Goal: Task Accomplishment & Management: Manage account settings

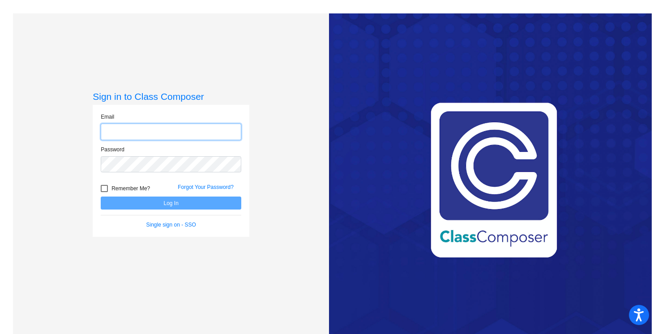
type input "[PERSON_NAME][EMAIL_ADDRESS][PERSON_NAME][DOMAIN_NAME]"
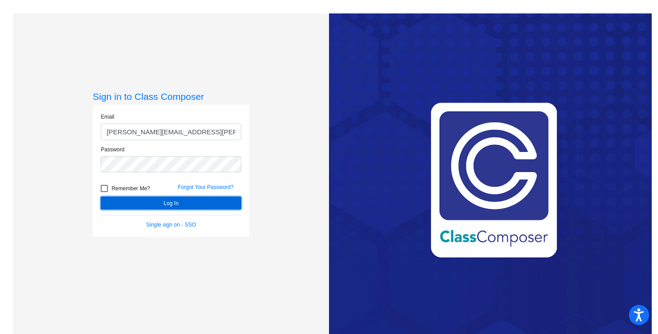
click at [132, 204] on button "Log In" at bounding box center [171, 202] width 141 height 13
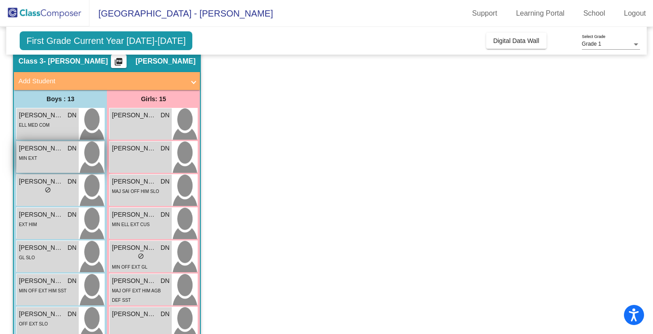
scroll to position [39, 0]
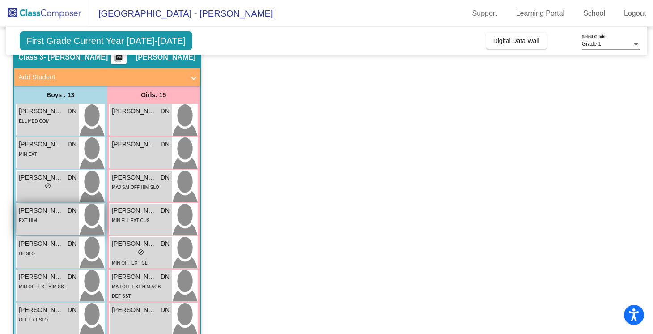
click at [63, 209] on span "[PERSON_NAME]" at bounding box center [41, 210] width 45 height 9
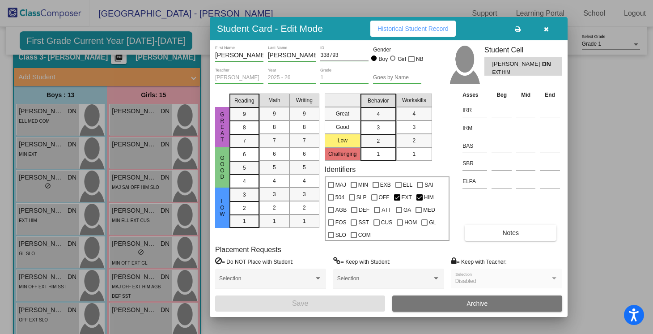
click at [548, 30] on icon "button" at bounding box center [546, 29] width 5 height 6
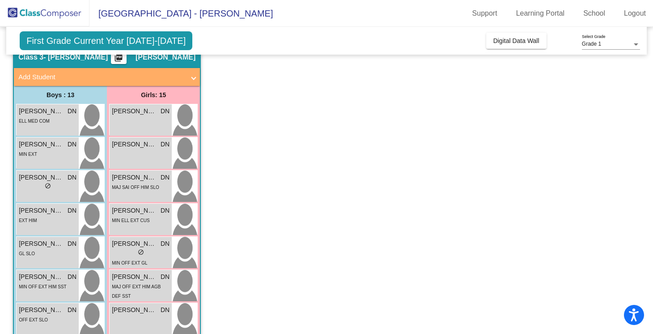
scroll to position [0, 0]
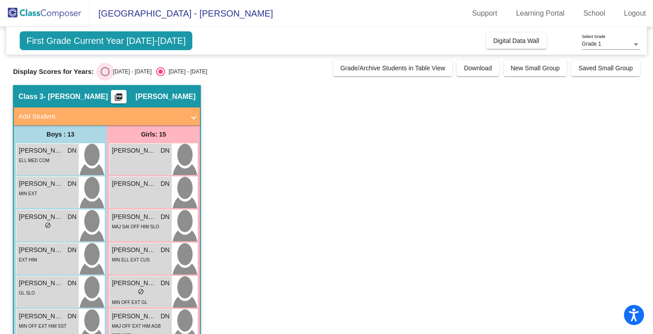
click at [102, 69] on div "Select an option" at bounding box center [105, 71] width 9 height 9
click at [105, 76] on input "[DATE] - [DATE]" at bounding box center [105, 76] width 0 height 0
radio input "true"
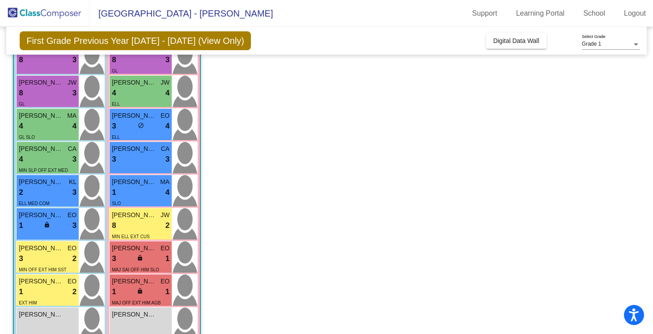
scroll to position [232, 0]
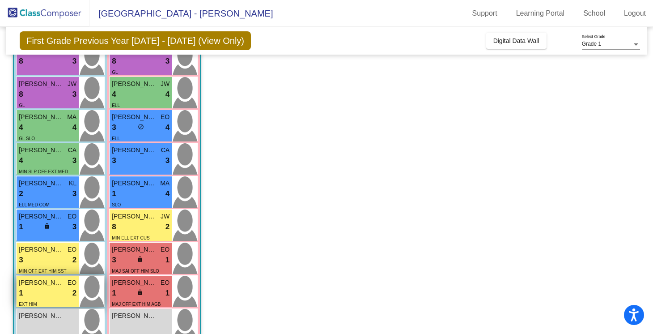
click at [58, 299] on div "[PERSON_NAME] EO 1 lock do_not_disturb_alt 2 EXT HIM" at bounding box center [48, 291] width 62 height 31
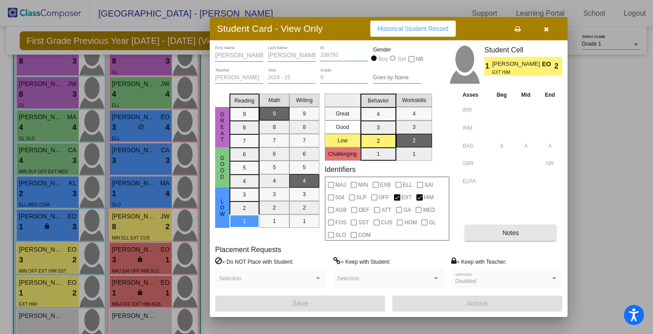
click at [536, 238] on button "Notes" at bounding box center [511, 233] width 92 height 16
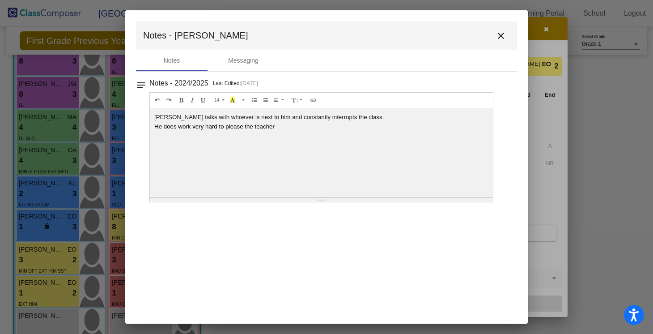
click at [502, 33] on mat-icon "close" at bounding box center [501, 35] width 11 height 11
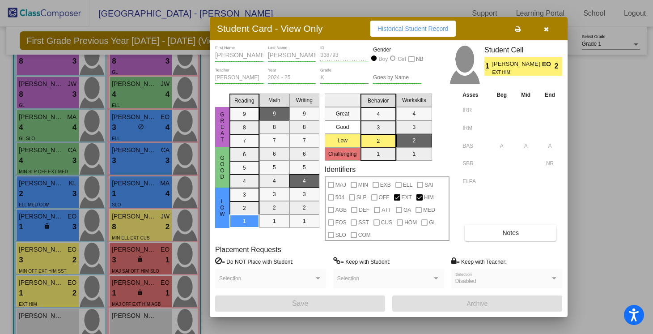
scroll to position [0, 0]
click at [548, 32] on icon "button" at bounding box center [546, 29] width 5 height 6
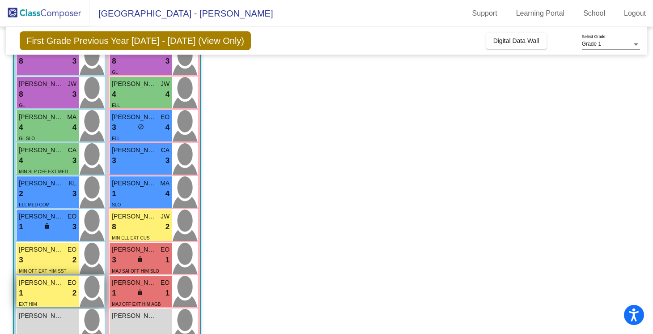
click at [54, 277] on div "[PERSON_NAME] EO 1 lock do_not_disturb_alt 2 EXT HIM" at bounding box center [48, 291] width 62 height 31
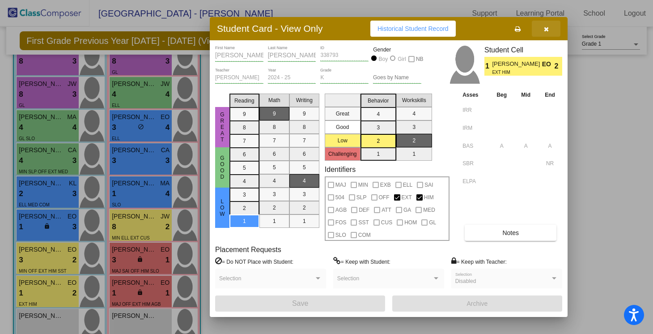
click at [547, 30] on icon "button" at bounding box center [546, 29] width 5 height 6
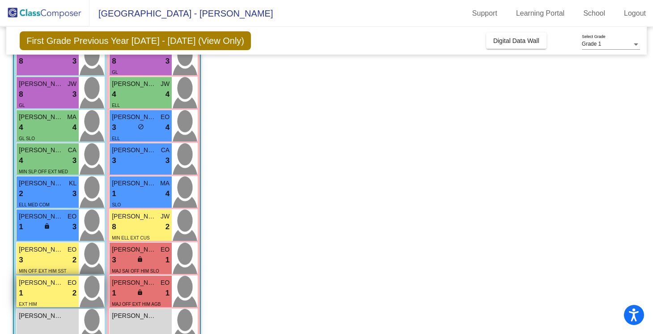
click at [62, 295] on div "1 lock do_not_disturb_alt 2" at bounding box center [48, 293] width 58 height 12
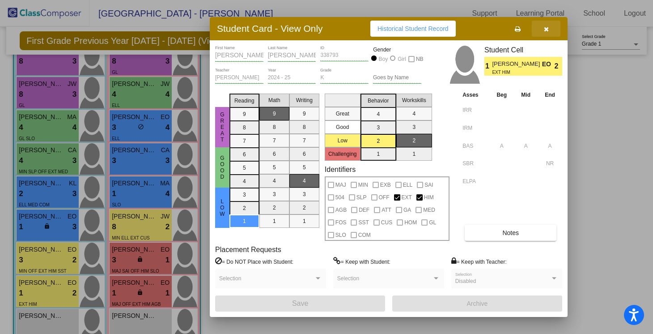
click at [556, 31] on button "button" at bounding box center [546, 29] width 29 height 16
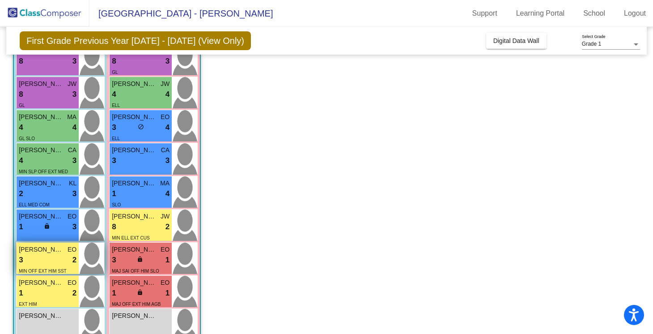
click at [72, 264] on div "3 lock do_not_disturb_alt 2" at bounding box center [48, 260] width 58 height 12
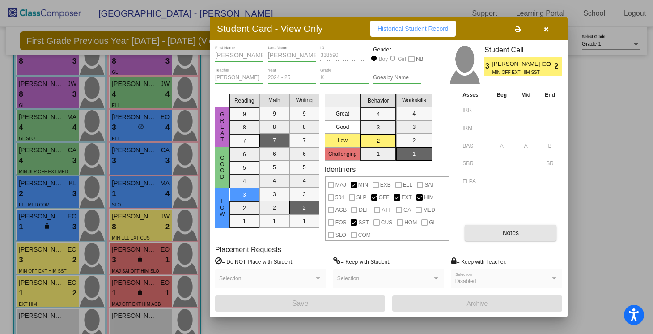
click at [502, 237] on button "Notes" at bounding box center [511, 233] width 92 height 16
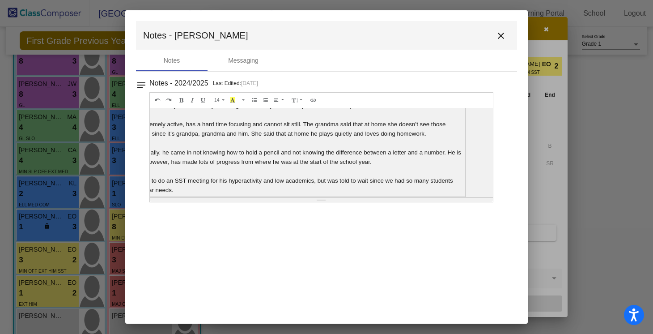
scroll to position [56, 0]
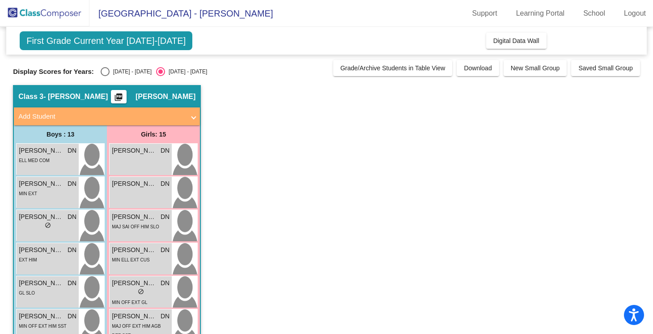
click at [102, 74] on div "Select an option" at bounding box center [105, 71] width 9 height 9
click at [105, 76] on input "[DATE] - [DATE]" at bounding box center [105, 76] width 0 height 0
radio input "true"
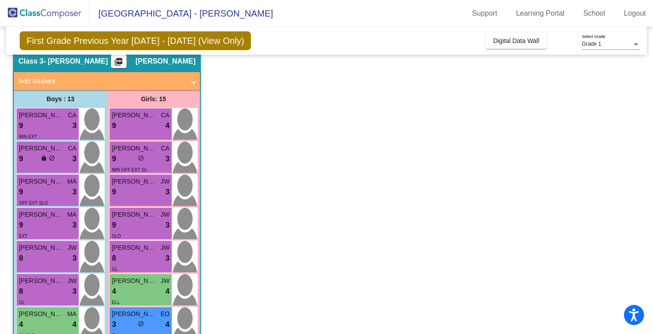
scroll to position [38, 0]
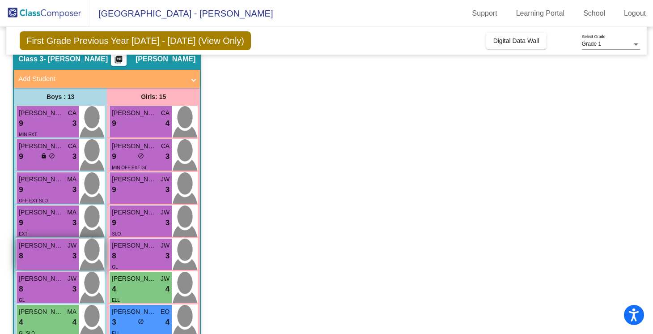
click at [68, 254] on div "8 lock do_not_disturb_alt 3" at bounding box center [48, 256] width 58 height 12
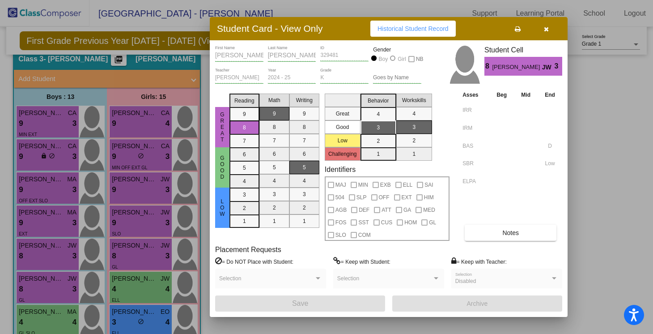
click at [506, 230] on span "Notes" at bounding box center [511, 232] width 17 height 7
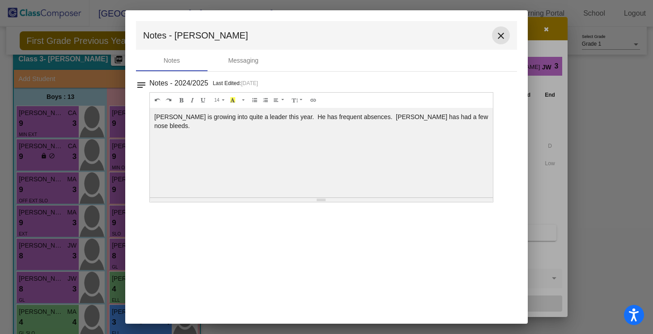
click at [501, 33] on mat-icon "close" at bounding box center [501, 35] width 11 height 11
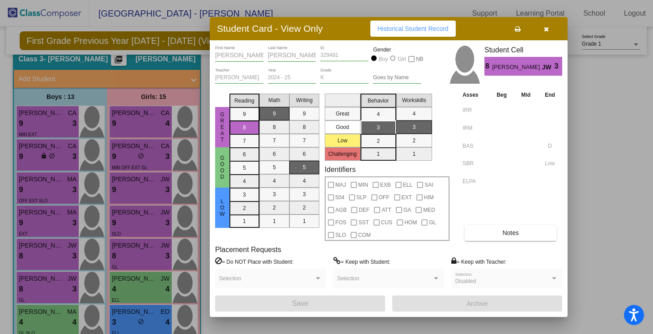
click at [545, 27] on icon "button" at bounding box center [546, 29] width 5 height 6
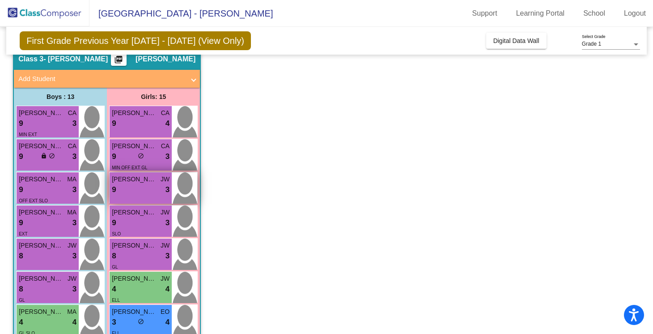
click at [136, 184] on div "9 lock do_not_disturb_alt 3" at bounding box center [141, 190] width 58 height 12
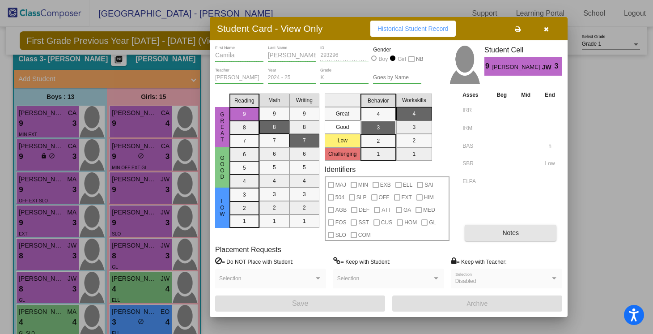
click at [511, 232] on span "Notes" at bounding box center [511, 232] width 17 height 7
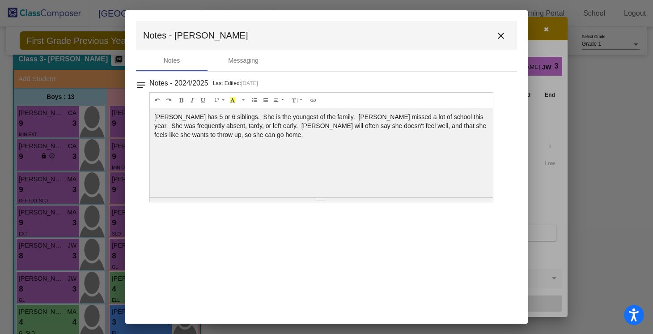
scroll to position [0, 0]
click at [500, 31] on mat-icon "close" at bounding box center [501, 35] width 11 height 11
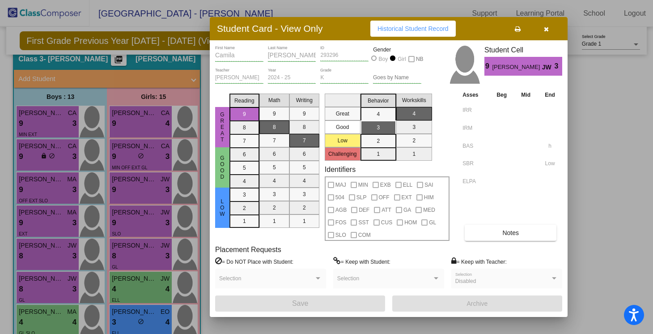
click at [546, 28] on icon "button" at bounding box center [546, 29] width 5 height 6
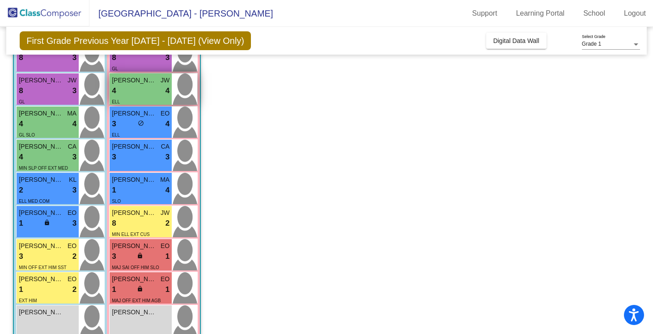
scroll to position [235, 0]
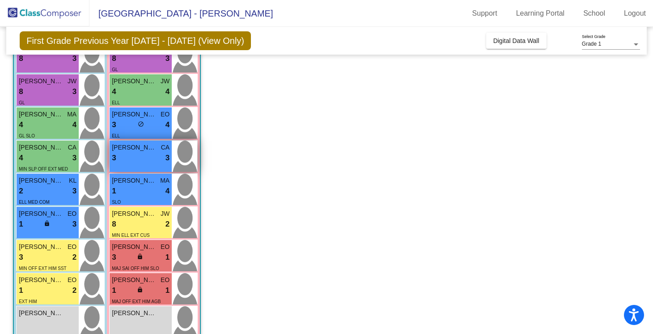
click at [154, 159] on div "3 lock do_not_disturb_alt 3" at bounding box center [141, 158] width 58 height 12
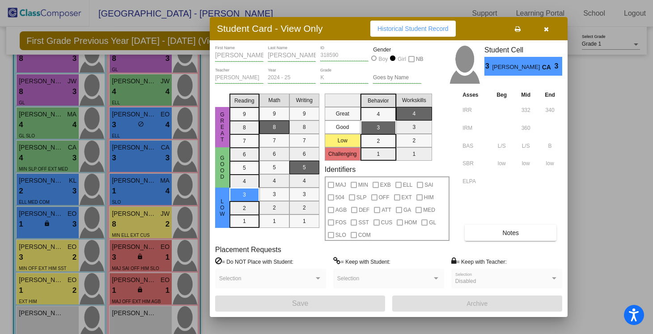
click at [504, 229] on span "Notes" at bounding box center [511, 232] width 17 height 7
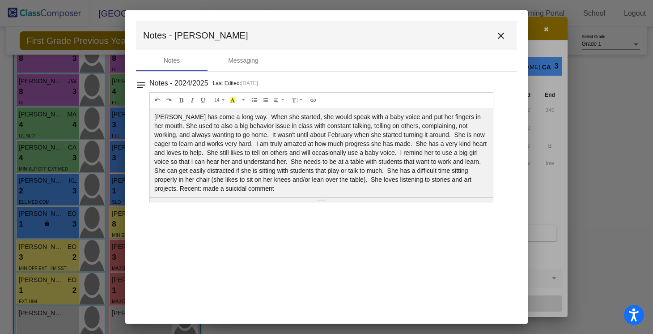
scroll to position [0, 0]
click at [498, 36] on mat-icon "close" at bounding box center [501, 35] width 11 height 11
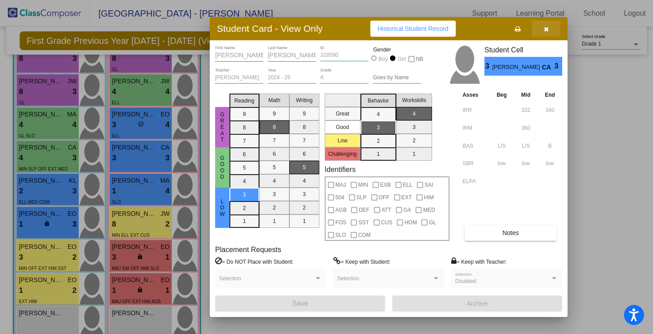
click at [550, 33] on button "button" at bounding box center [546, 29] width 29 height 16
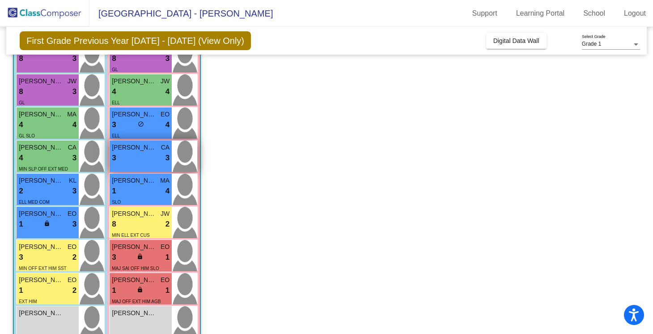
scroll to position [245, 0]
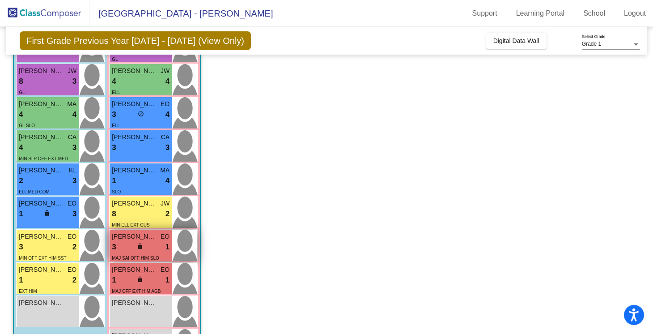
click at [157, 240] on div "[PERSON_NAME] EO" at bounding box center [141, 236] width 58 height 9
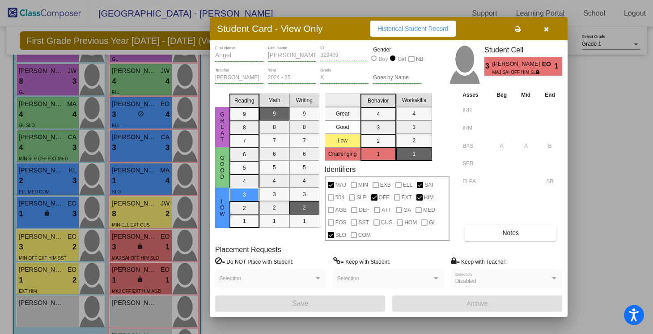
click at [508, 232] on span "Notes" at bounding box center [511, 232] width 17 height 7
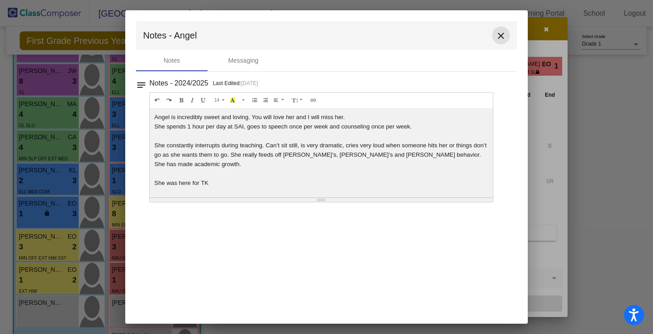
click at [500, 33] on mat-icon "close" at bounding box center [501, 35] width 11 height 11
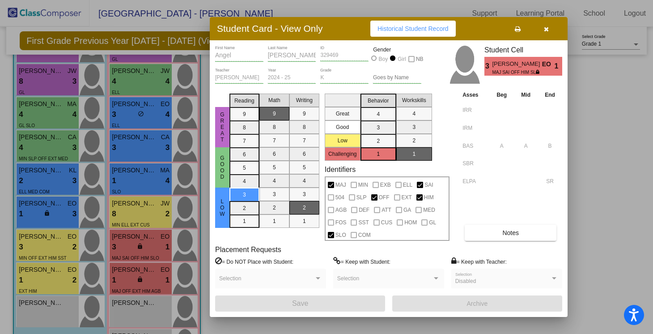
click at [550, 29] on button "button" at bounding box center [546, 29] width 29 height 16
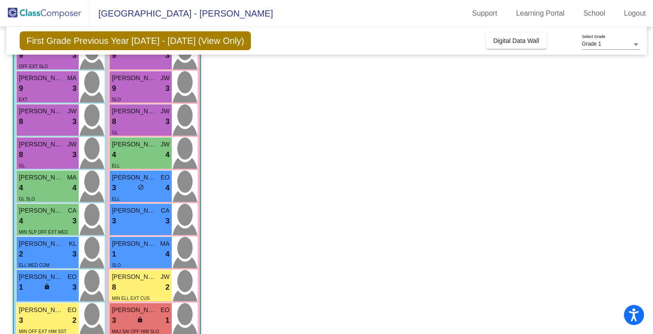
scroll to position [164, 0]
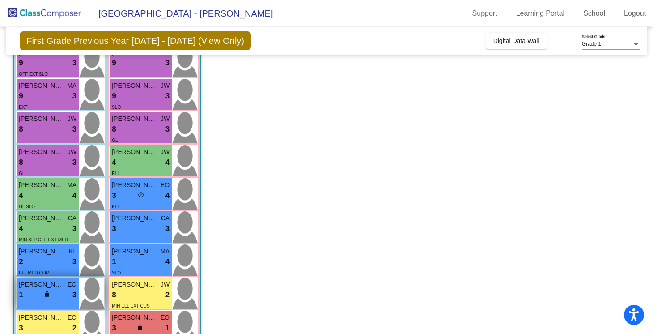
click at [74, 292] on span "3" at bounding box center [75, 295] width 4 height 12
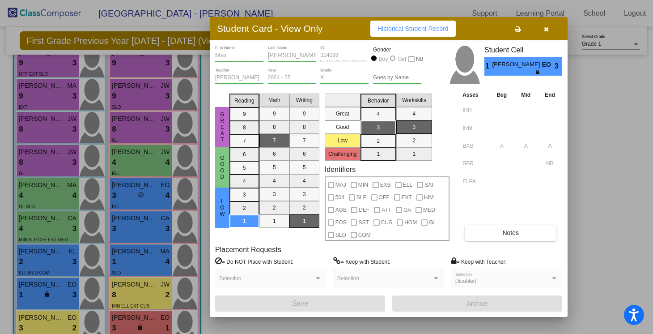
click at [483, 237] on button "Notes" at bounding box center [511, 233] width 92 height 16
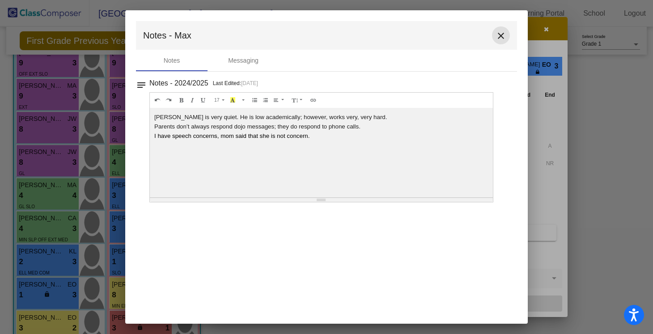
click at [500, 37] on mat-icon "close" at bounding box center [501, 35] width 11 height 11
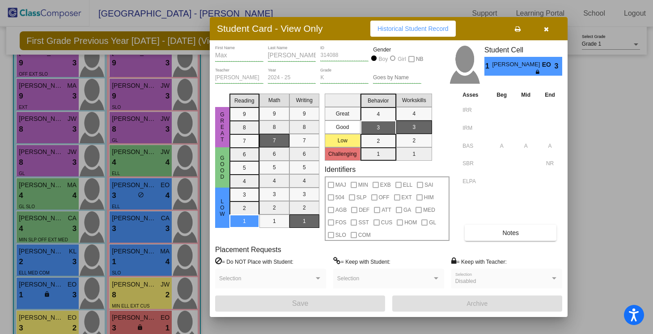
click at [553, 31] on button "button" at bounding box center [546, 29] width 29 height 16
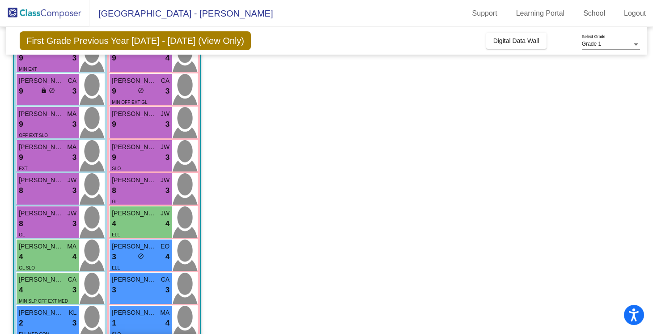
scroll to position [0, 0]
